Goal: Find specific page/section: Find specific page/section

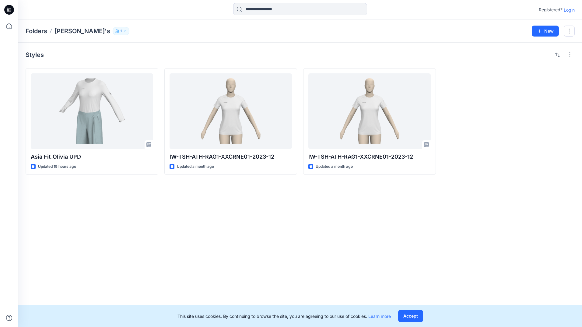
click at [140, 200] on div "Styles Asia Fit_Olivia UPD Updated 19 hours ago IW-TSH-ATH-RAG1-XXCRNE01-2023-1…" at bounding box center [300, 185] width 564 height 284
click at [43, 34] on p "Folders" at bounding box center [37, 31] width 22 height 9
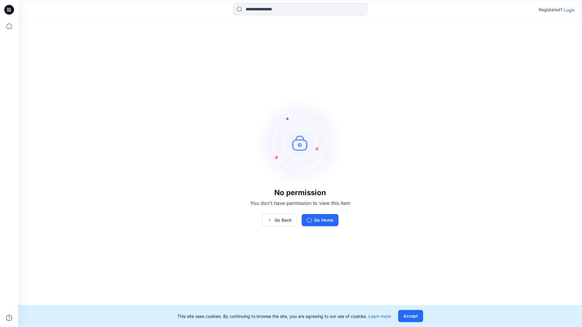
click at [568, 11] on p "Login" at bounding box center [569, 10] width 11 height 6
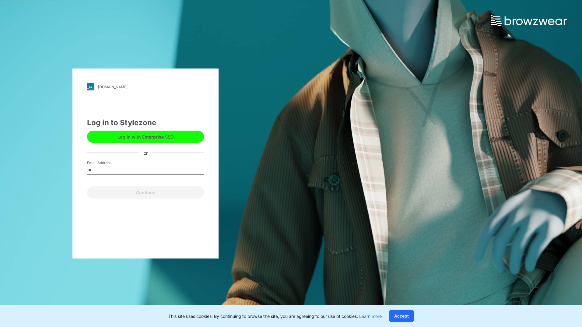
type input "**********"
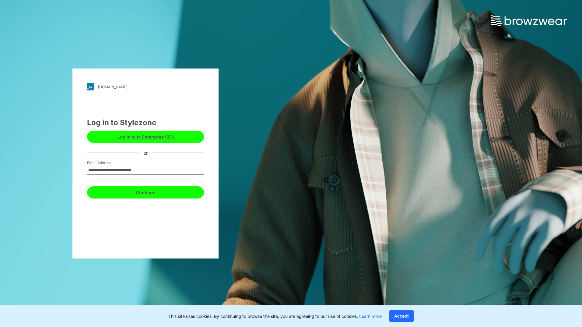
click at [152, 193] on button "Continue" at bounding box center [145, 192] width 117 height 12
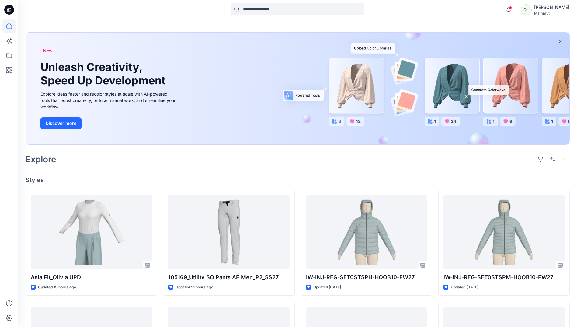
scroll to position [4, 0]
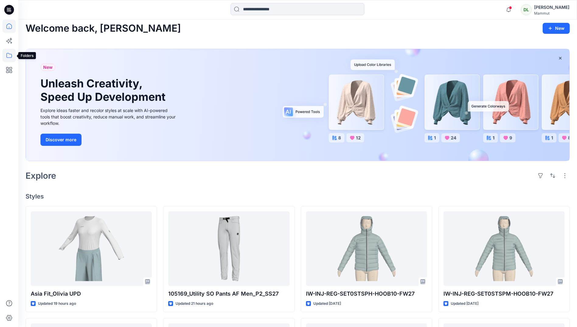
click at [6, 55] on icon at bounding box center [8, 55] width 13 height 13
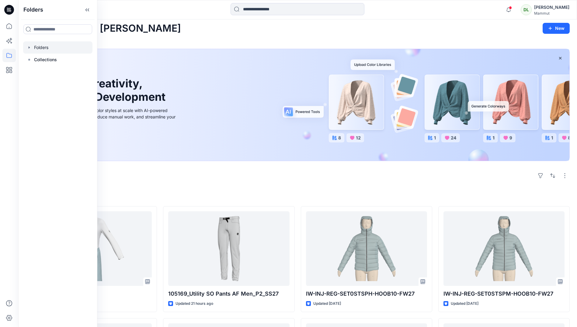
click at [41, 51] on div at bounding box center [57, 47] width 69 height 12
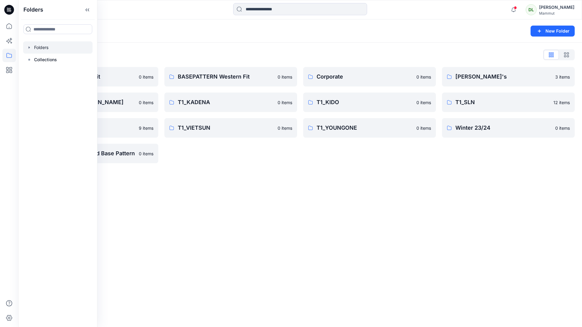
click at [192, 239] on div "Folders New Folder Folders List BASEPATTERN Asia Fit 0 items T1_ANGGUN / [PERSO…" at bounding box center [300, 172] width 564 height 307
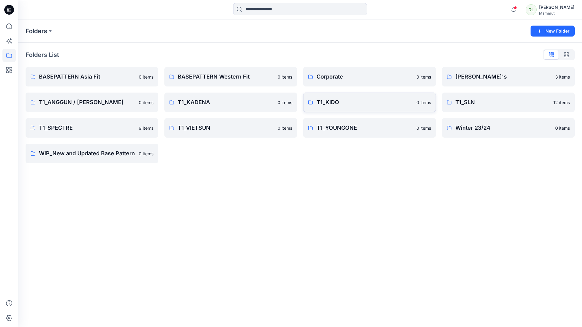
click at [328, 106] on p "T1_KIDO" at bounding box center [364, 102] width 96 height 9
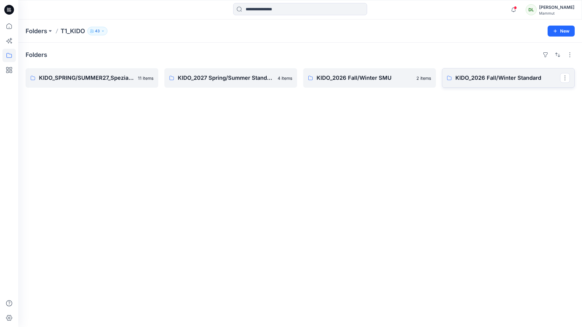
click at [489, 86] on link "KIDO_2026 Fall/Winter Standard" at bounding box center [508, 77] width 133 height 19
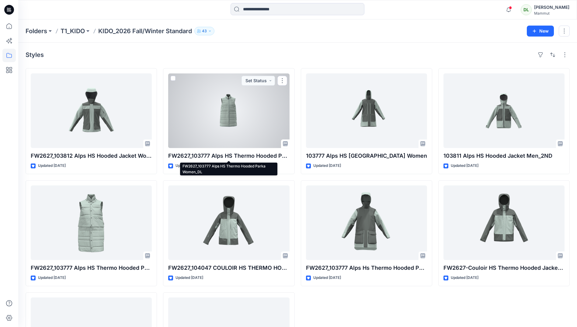
drag, startPoint x: 190, startPoint y: 156, endPoint x: 187, endPoint y: 161, distance: 5.9
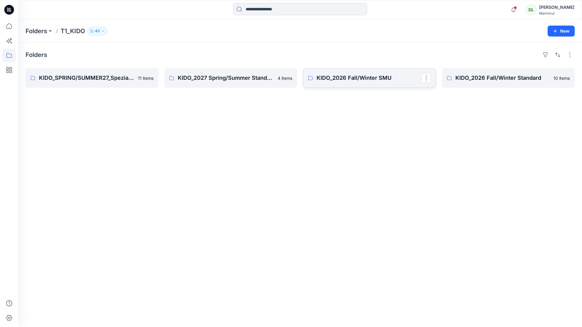
click at [374, 72] on link "KIDO_2026 Fall/Winter SMU" at bounding box center [369, 77] width 133 height 19
click at [221, 68] on link "KIDO_2027 Spring/Summer Standard 4 items" at bounding box center [230, 77] width 133 height 19
click at [94, 87] on link "KIDO_SPRING/SUMMER27_Spezial Project" at bounding box center [92, 77] width 133 height 19
click at [490, 86] on link "KIDO_2026 Fall/Winter Standard" at bounding box center [508, 77] width 133 height 19
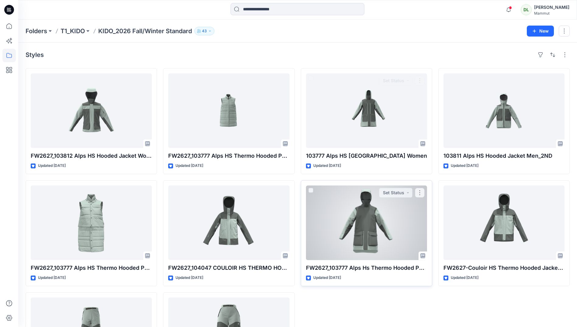
scroll to position [79, 0]
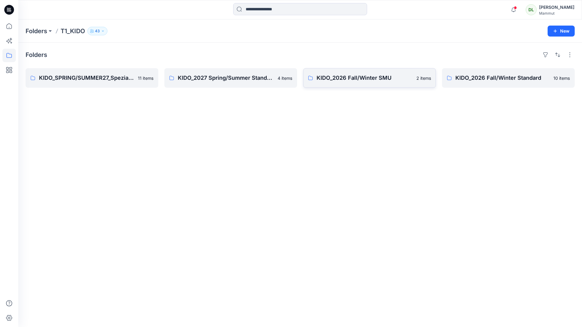
click at [350, 74] on p "KIDO_2026 Fall/Winter SMU" at bounding box center [364, 78] width 96 height 9
click at [225, 73] on link "KIDO_2027 Spring/Summer Standard" at bounding box center [230, 77] width 133 height 19
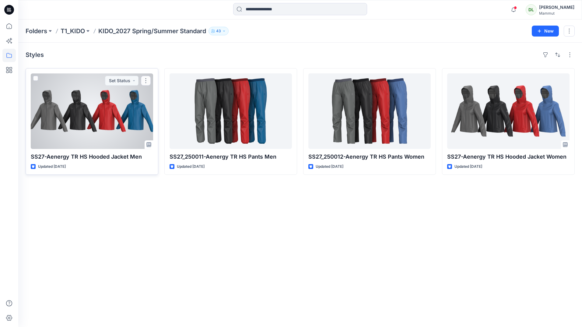
click at [107, 148] on div at bounding box center [92, 110] width 122 height 75
